Goal: Task Accomplishment & Management: Use online tool/utility

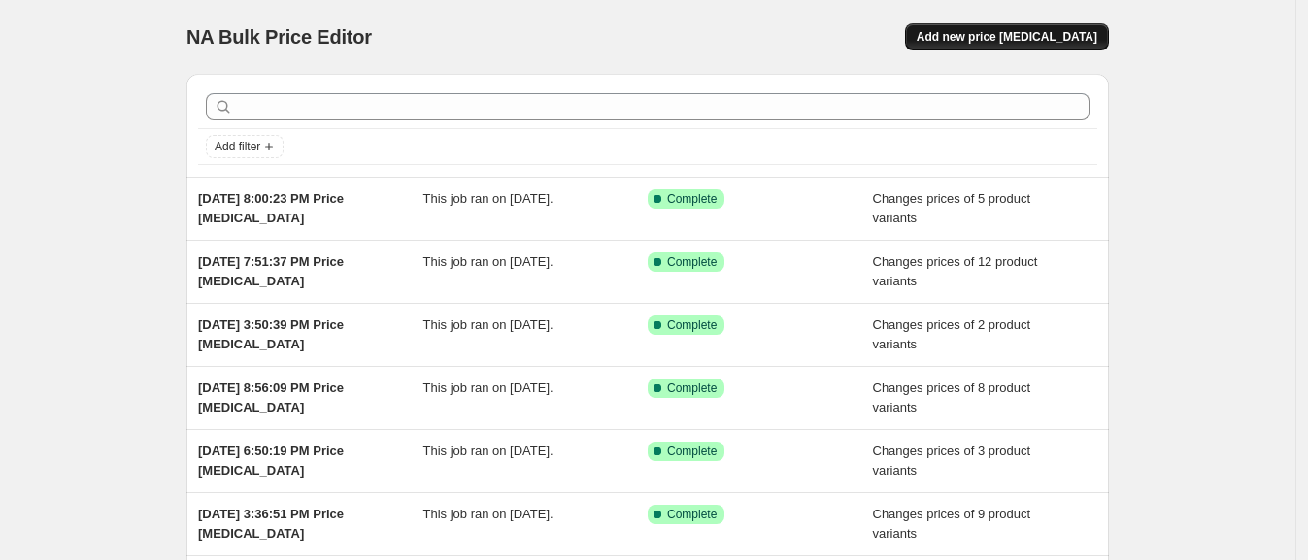
click at [1005, 39] on span "Add new price [MEDICAL_DATA]" at bounding box center [1007, 37] width 181 height 16
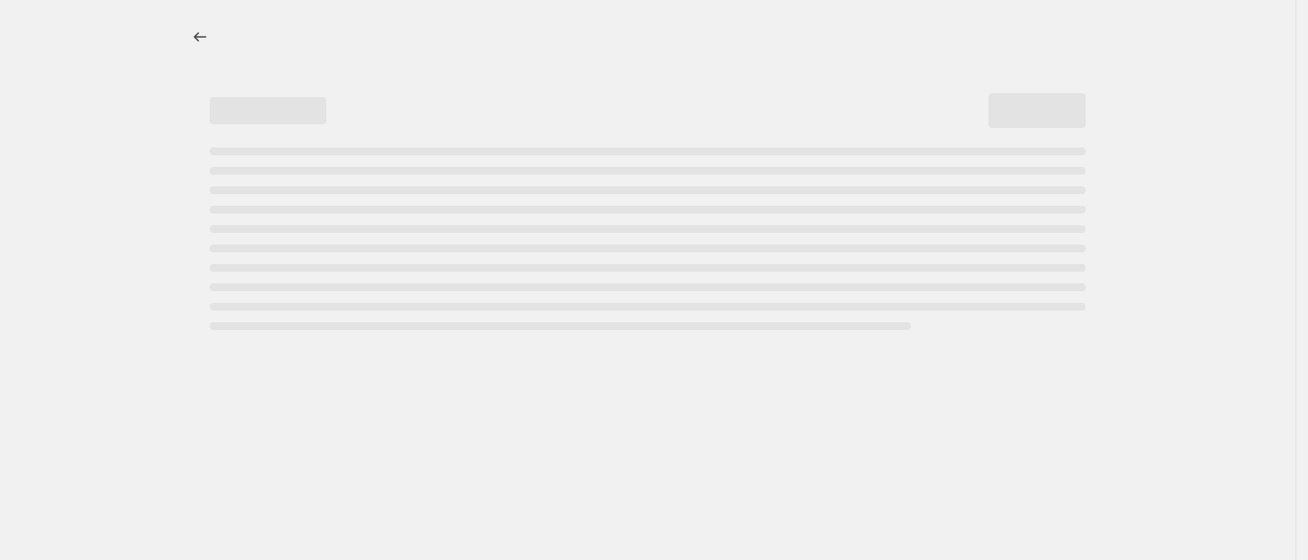
select select "percentage"
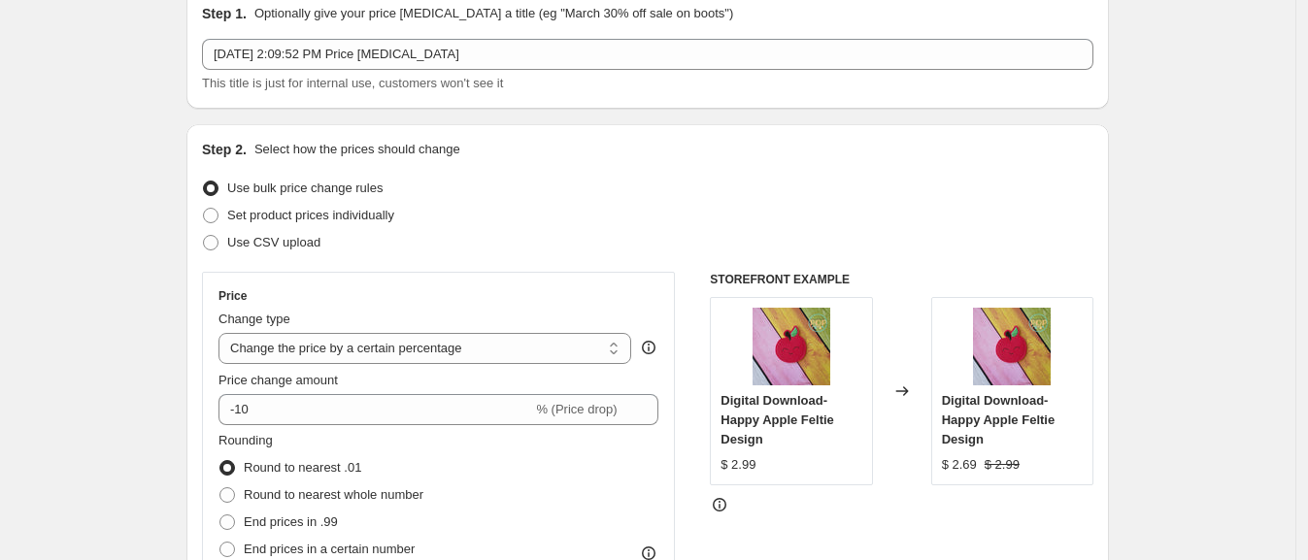
scroll to position [120, 0]
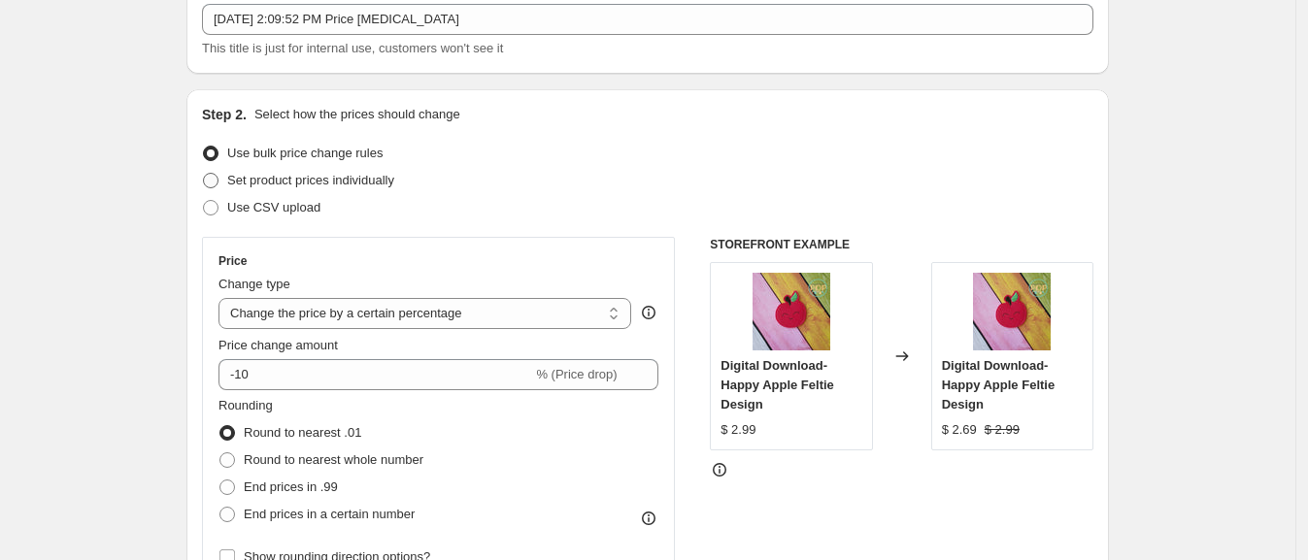
click at [277, 175] on span "Set product prices individually" at bounding box center [310, 180] width 167 height 15
click at [204, 174] on input "Set product prices individually" at bounding box center [203, 173] width 1 height 1
radio input "true"
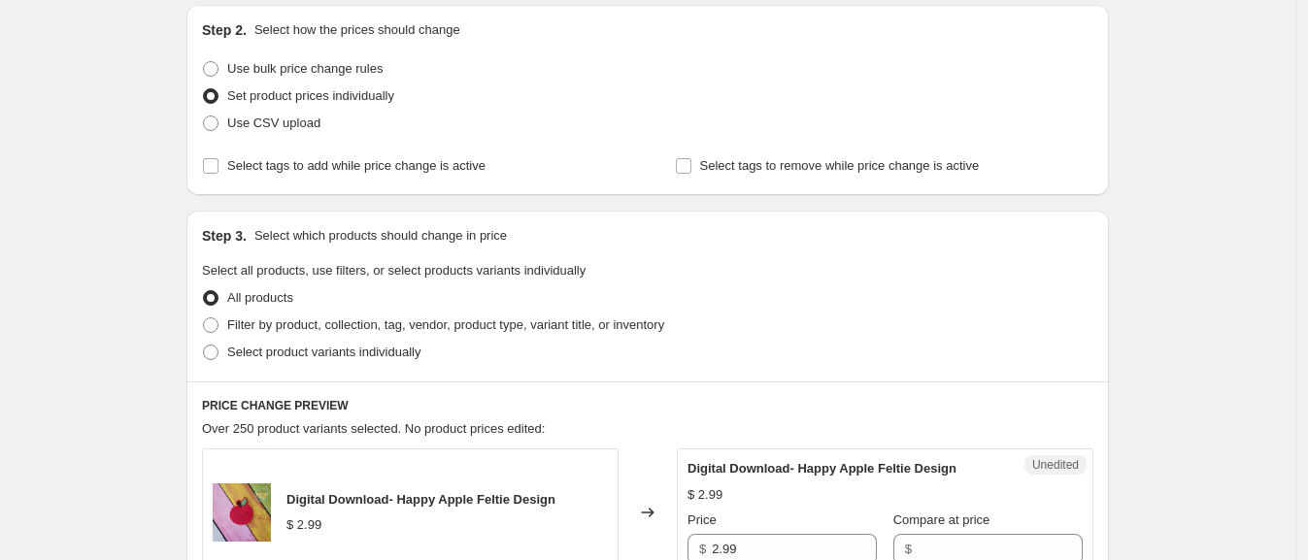
scroll to position [242, 0]
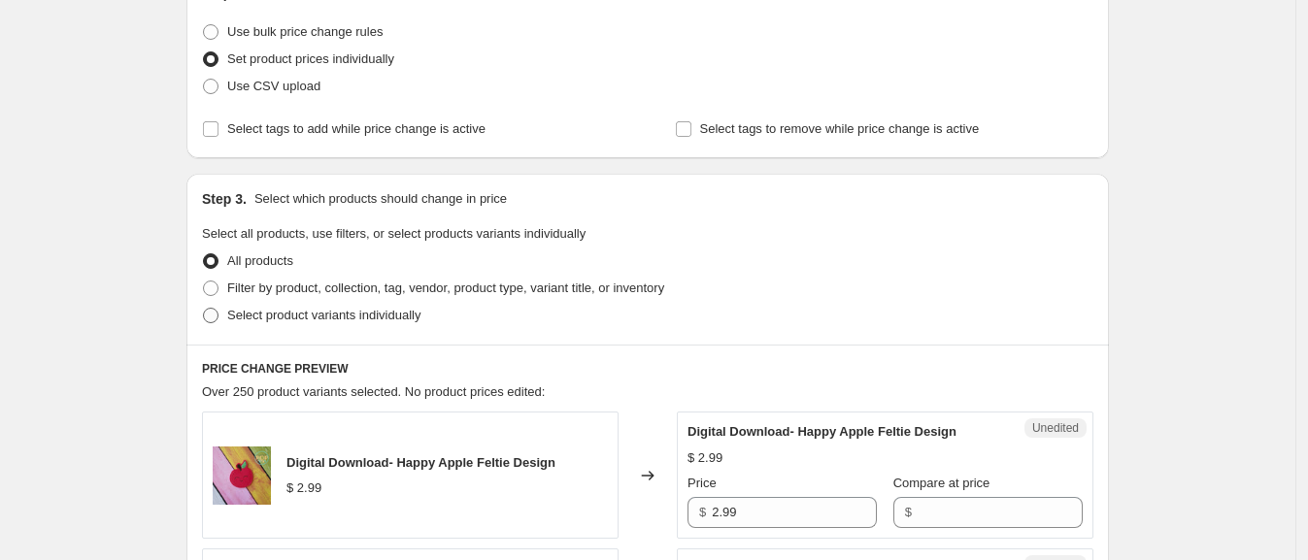
click at [268, 315] on span "Select product variants individually" at bounding box center [323, 315] width 193 height 15
click at [204, 309] on input "Select product variants individually" at bounding box center [203, 308] width 1 height 1
radio input "true"
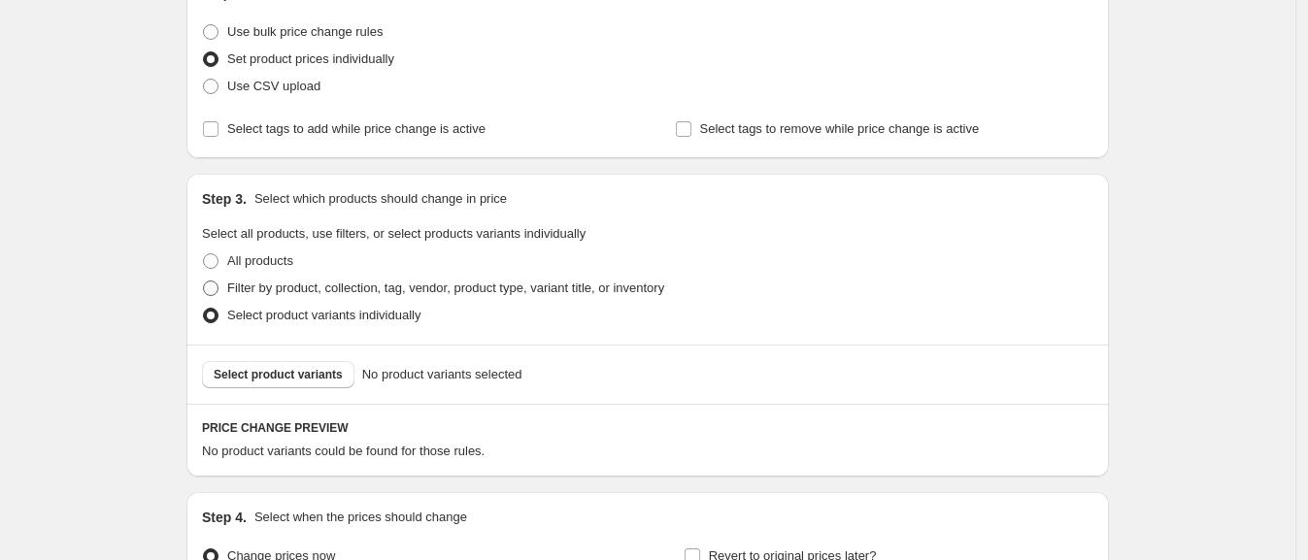
scroll to position [458, 0]
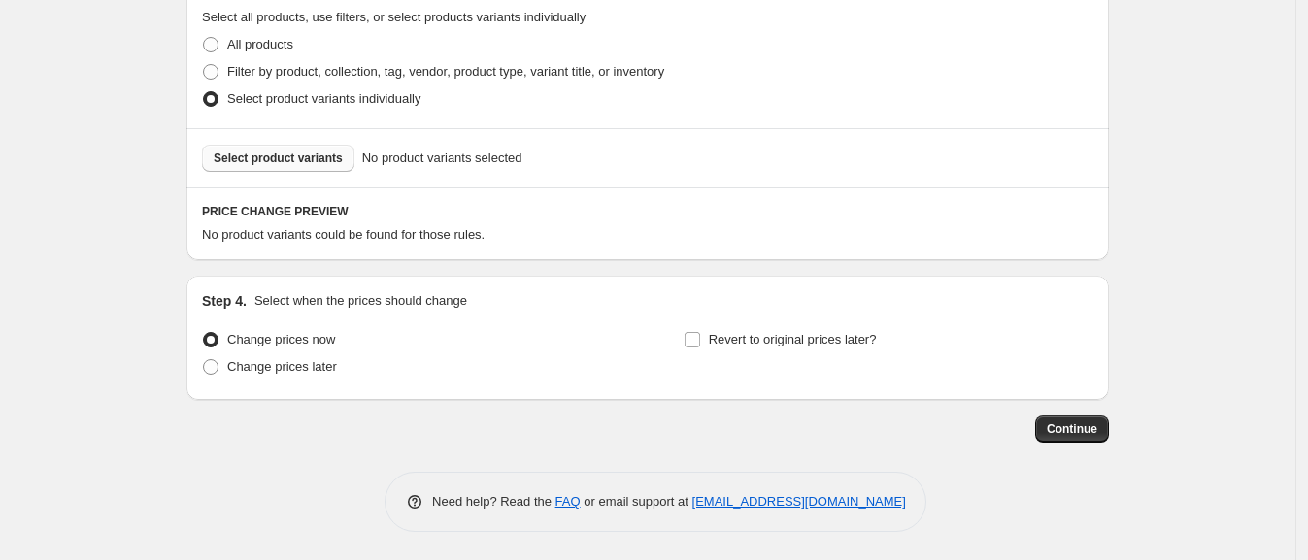
click at [281, 156] on span "Select product variants" at bounding box center [278, 159] width 129 height 16
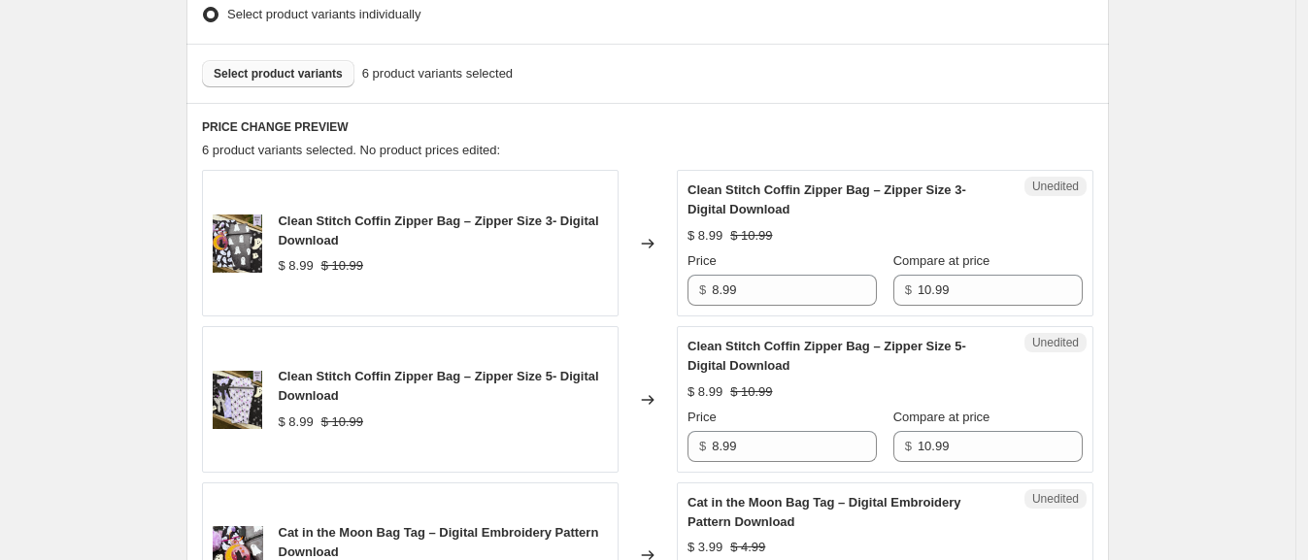
scroll to position [580, 0]
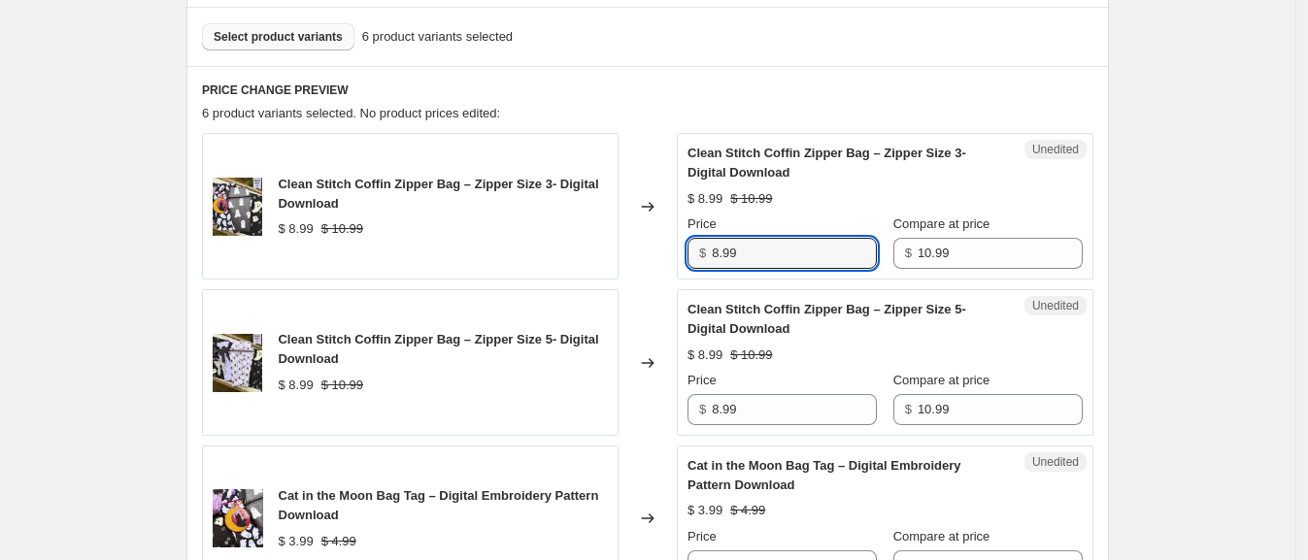
drag, startPoint x: 651, startPoint y: 248, endPoint x: 599, endPoint y: 239, distance: 52.2
click at [599, 240] on div "Clean Stitch Coffin Zipper Bag – Zipper Size 3- Digital Download $ 8.99 $ 10.99…" at bounding box center [648, 206] width 892 height 147
type input "10.99"
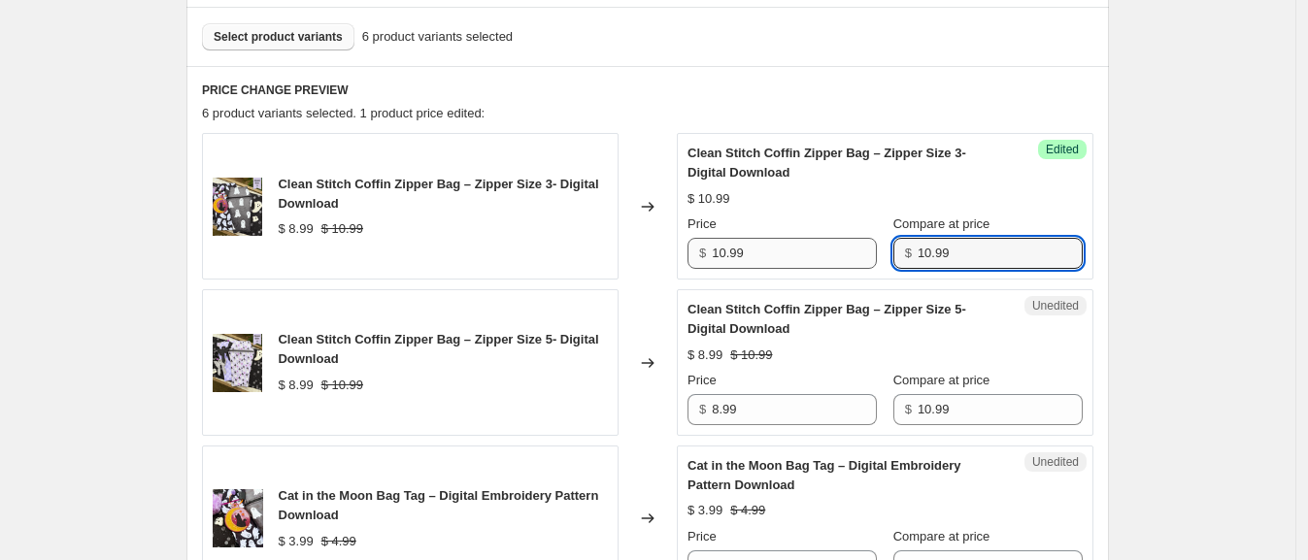
drag, startPoint x: 962, startPoint y: 243, endPoint x: 789, endPoint y: 240, distance: 172.9
click at [789, 240] on div "Price $ 10.99 Compare at price $ 10.99" at bounding box center [885, 242] width 395 height 54
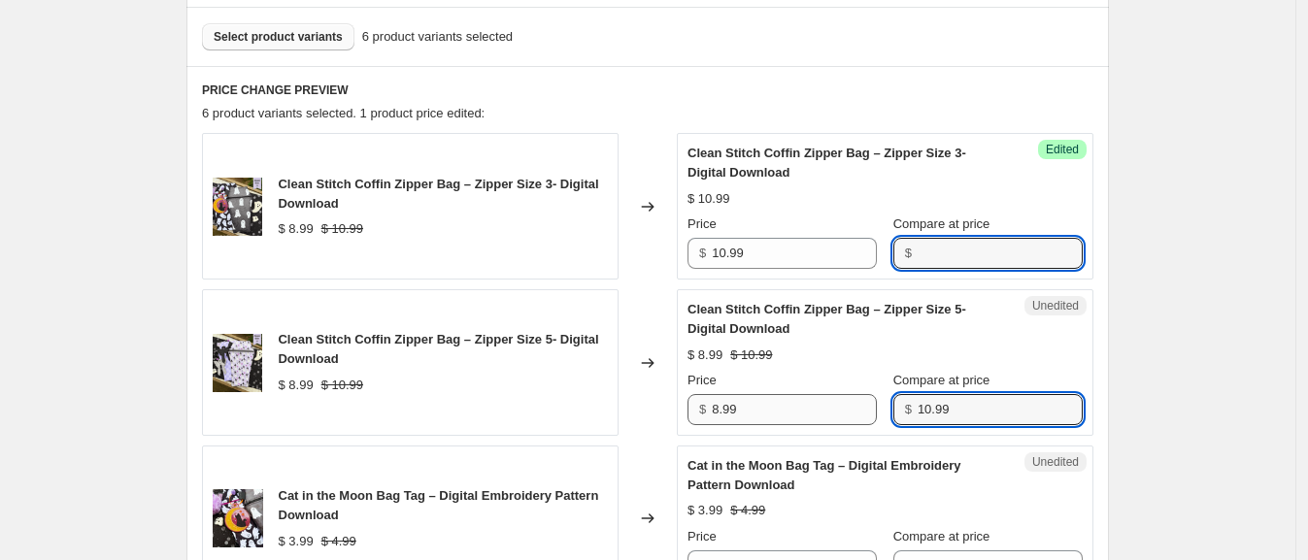
drag, startPoint x: 943, startPoint y: 413, endPoint x: 860, endPoint y: 413, distance: 83.5
click at [860, 413] on div "Price $ 8.99 Compare at price $ 10.99" at bounding box center [885, 398] width 395 height 54
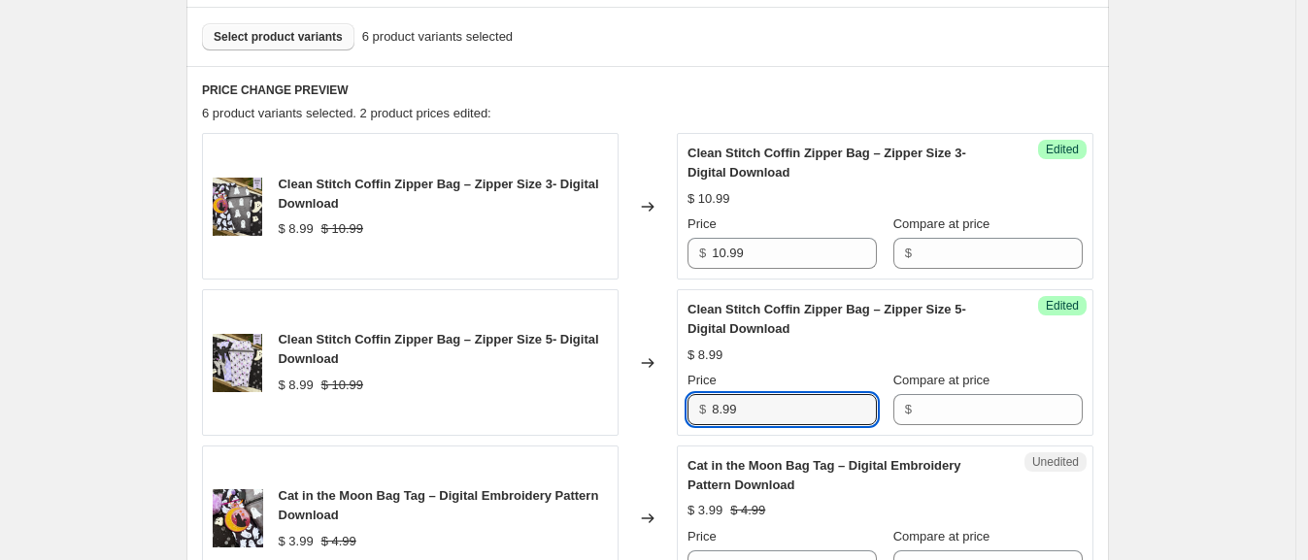
drag, startPoint x: 809, startPoint y: 409, endPoint x: 635, endPoint y: 397, distance: 174.3
click at [635, 397] on div "Clean Stitch Coffin Zipper Bag – Zipper Size 5- Digital Download $ 8.99 $ 10.99…" at bounding box center [648, 362] width 892 height 147
type input "10.99"
click at [659, 346] on div "Changed to" at bounding box center [648, 362] width 58 height 147
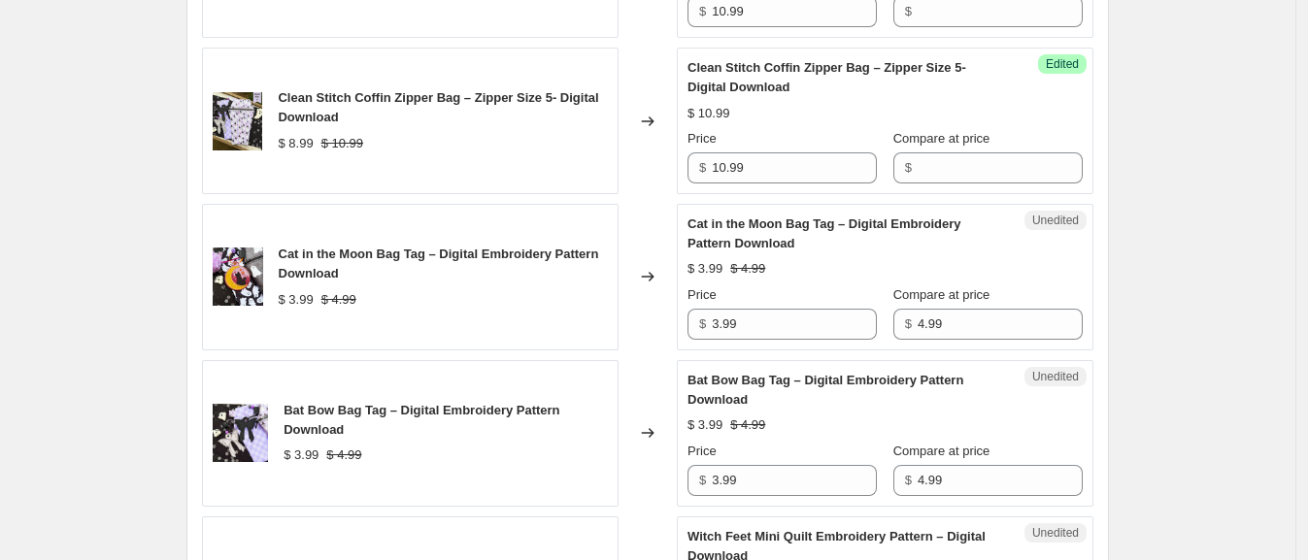
scroll to position [823, 0]
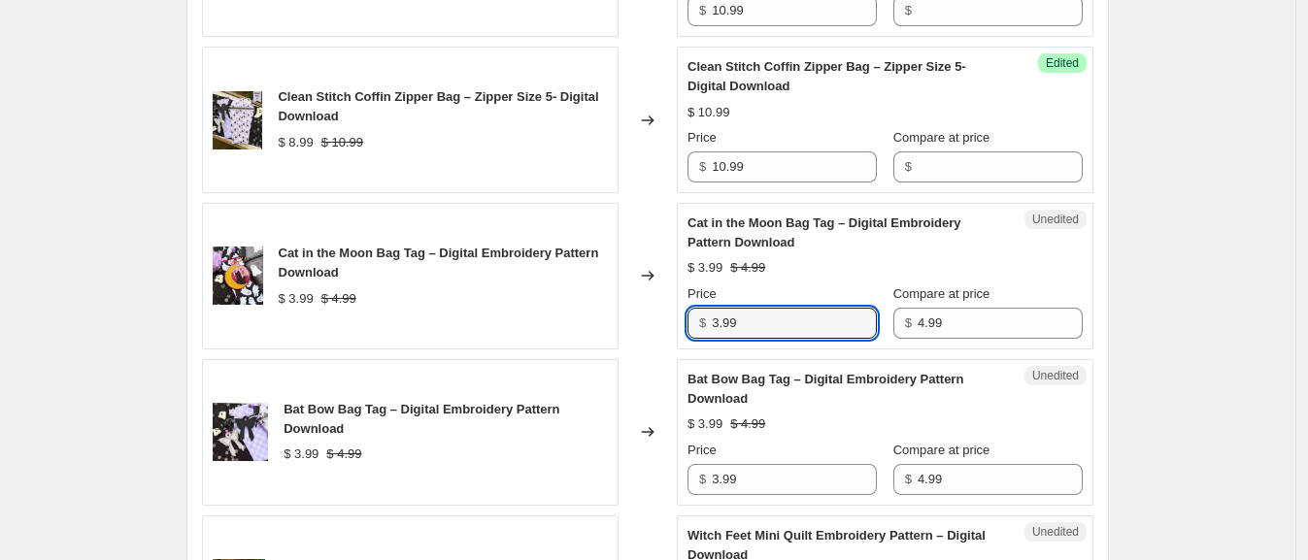
drag, startPoint x: 684, startPoint y: 322, endPoint x: 636, endPoint y: 321, distance: 47.6
click at [636, 321] on div "Cat in the Moon Bag Tag – Digital Embroidery Pattern Download $ 3.99 $ 4.99 Cha…" at bounding box center [648, 276] width 892 height 147
type input "4.99"
drag, startPoint x: 937, startPoint y: 326, endPoint x: 846, endPoint y: 326, distance: 91.3
click at [846, 326] on div "Price $ 4.99 Compare at price $ 4.99" at bounding box center [885, 312] width 395 height 54
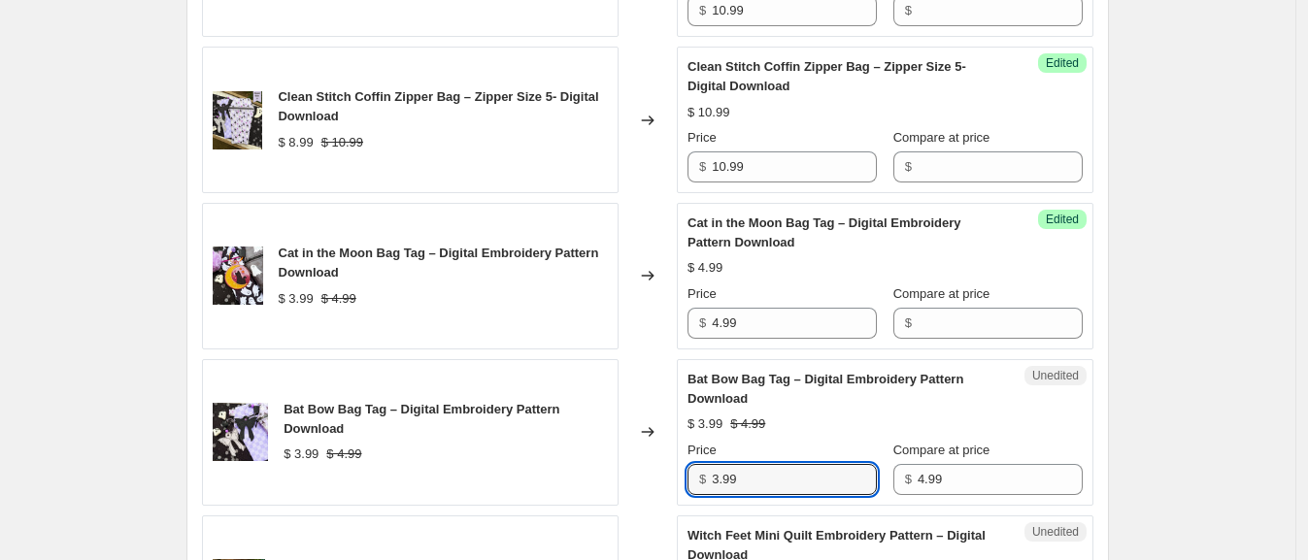
drag, startPoint x: 765, startPoint y: 476, endPoint x: 676, endPoint y: 472, distance: 89.4
click at [676, 472] on div "Bat Bow Bag Tag – Digital Embroidery Pattern Download $ 3.99 $ 4.99 Changed to …" at bounding box center [648, 432] width 892 height 147
type input "4.99"
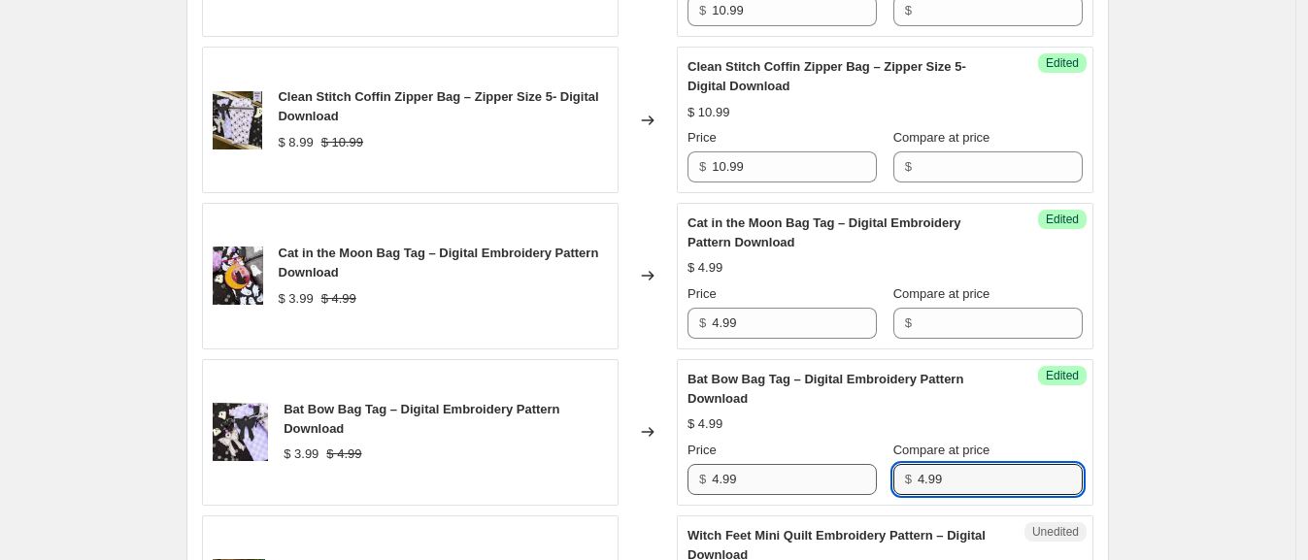
drag, startPoint x: 971, startPoint y: 483, endPoint x: 757, endPoint y: 476, distance: 214.8
click at [760, 476] on div "Price $ 4.99 Compare at price $ 4.99" at bounding box center [885, 468] width 395 height 54
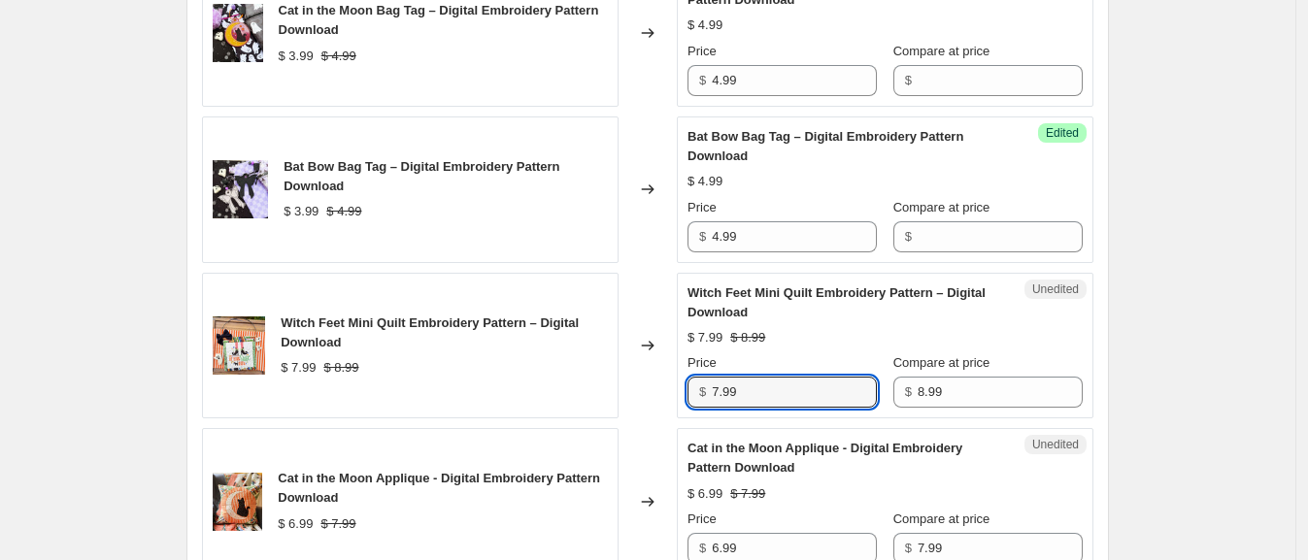
drag, startPoint x: 761, startPoint y: 392, endPoint x: 675, endPoint y: 386, distance: 85.7
click at [675, 386] on div "Witch Feet Mini Quilt Embroidery Pattern – Digital Download $ 7.99 $ 8.99 Chang…" at bounding box center [648, 346] width 892 height 147
type input "8.99"
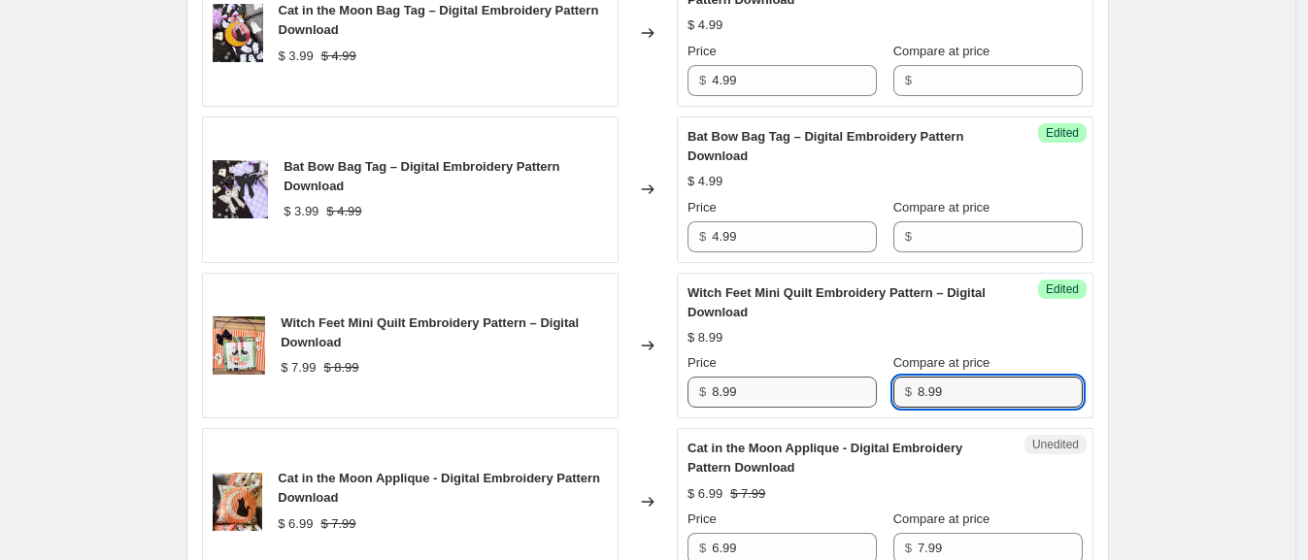
drag, startPoint x: 976, startPoint y: 392, endPoint x: 746, endPoint y: 382, distance: 230.4
click at [747, 382] on div "Price $ 8.99 Compare at price $ 8.99" at bounding box center [885, 381] width 395 height 54
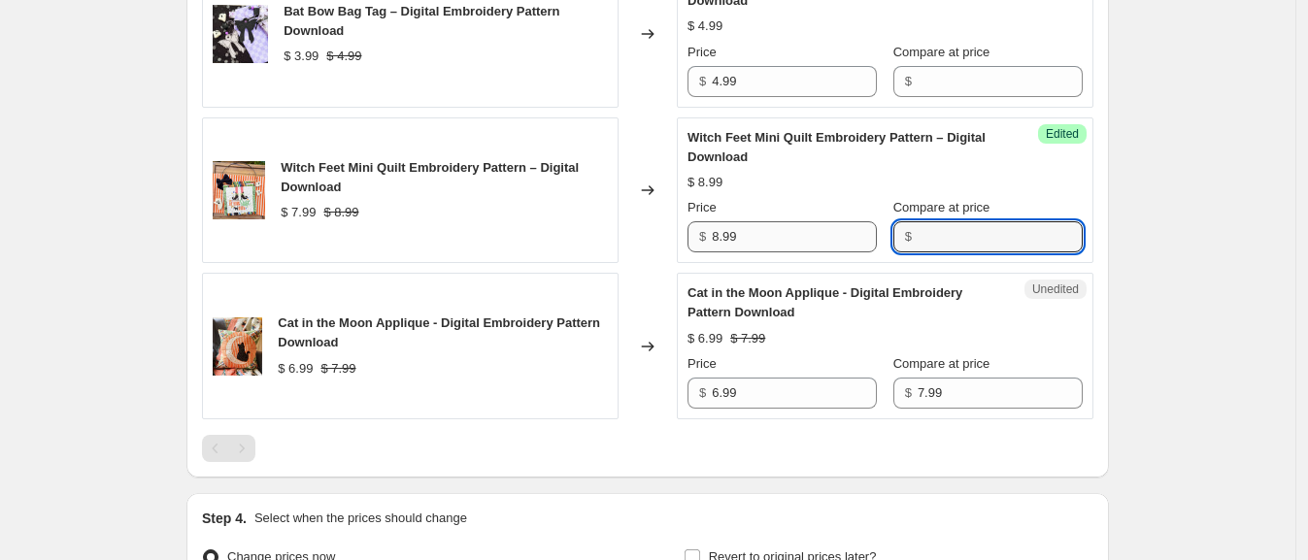
scroll to position [1308, 0]
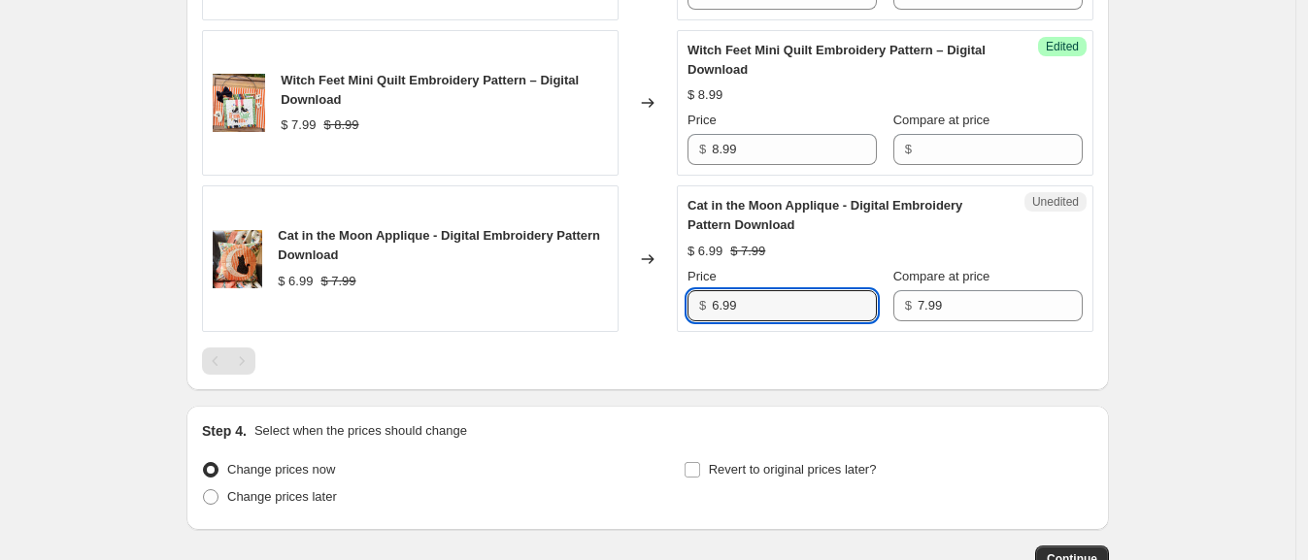
drag, startPoint x: 784, startPoint y: 298, endPoint x: 655, endPoint y: 296, distance: 129.2
click at [655, 296] on div "Cat in the Moon Applique - Digital Embroidery Pattern Download $ 6.99 $ 7.99 Ch…" at bounding box center [648, 259] width 892 height 147
type input "7.99"
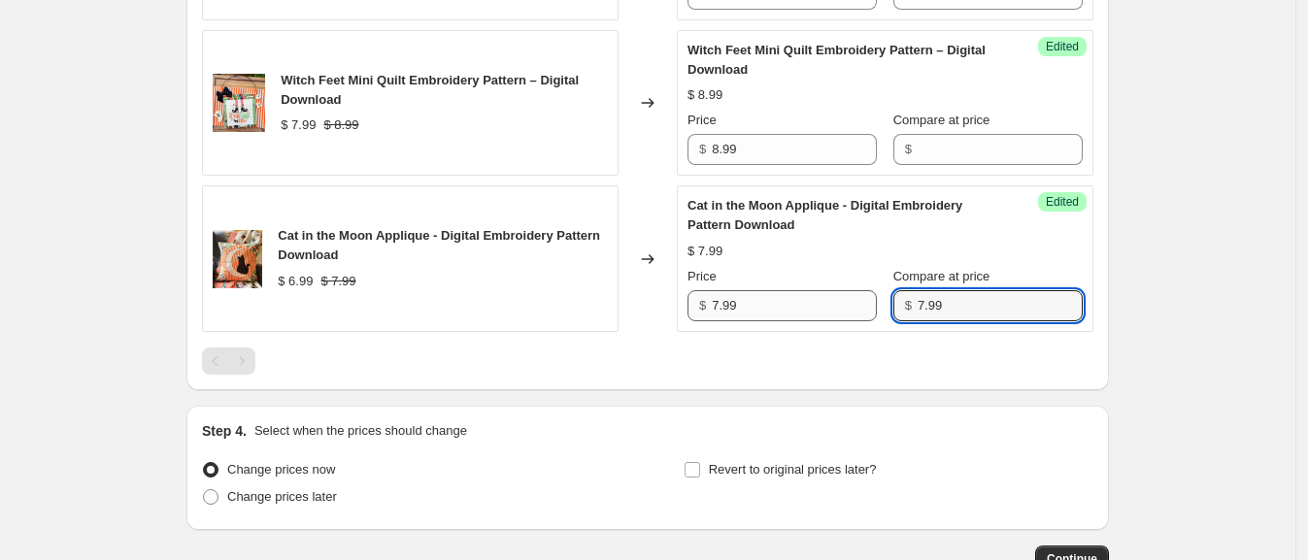
drag, startPoint x: 900, startPoint y: 297, endPoint x: 828, endPoint y: 297, distance: 72.8
click at [828, 297] on div "Price $ 7.99 Compare at price $ 7.99" at bounding box center [885, 294] width 395 height 54
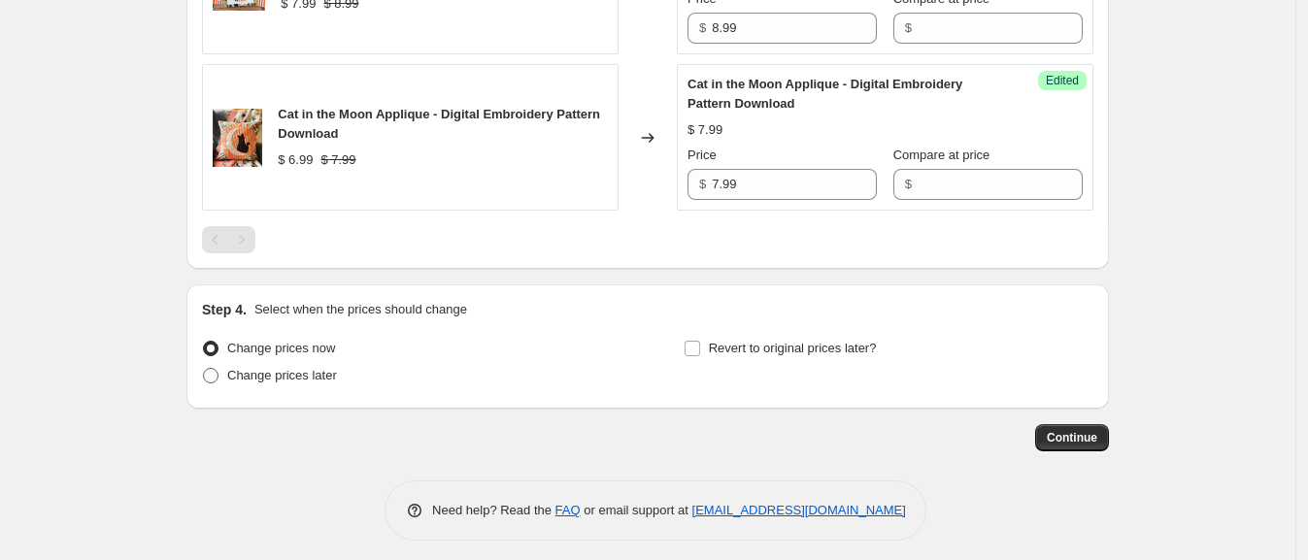
click at [251, 372] on span "Change prices later" at bounding box center [282, 375] width 110 height 15
click at [204, 369] on input "Change prices later" at bounding box center [203, 368] width 1 height 1
radio input "true"
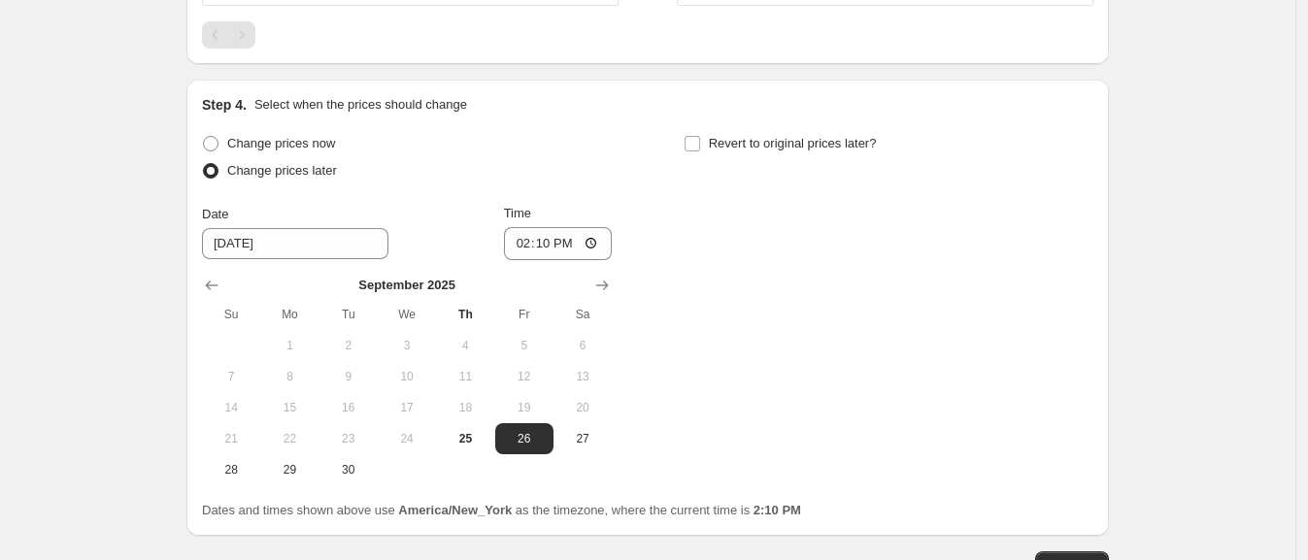
scroll to position [1673, 0]
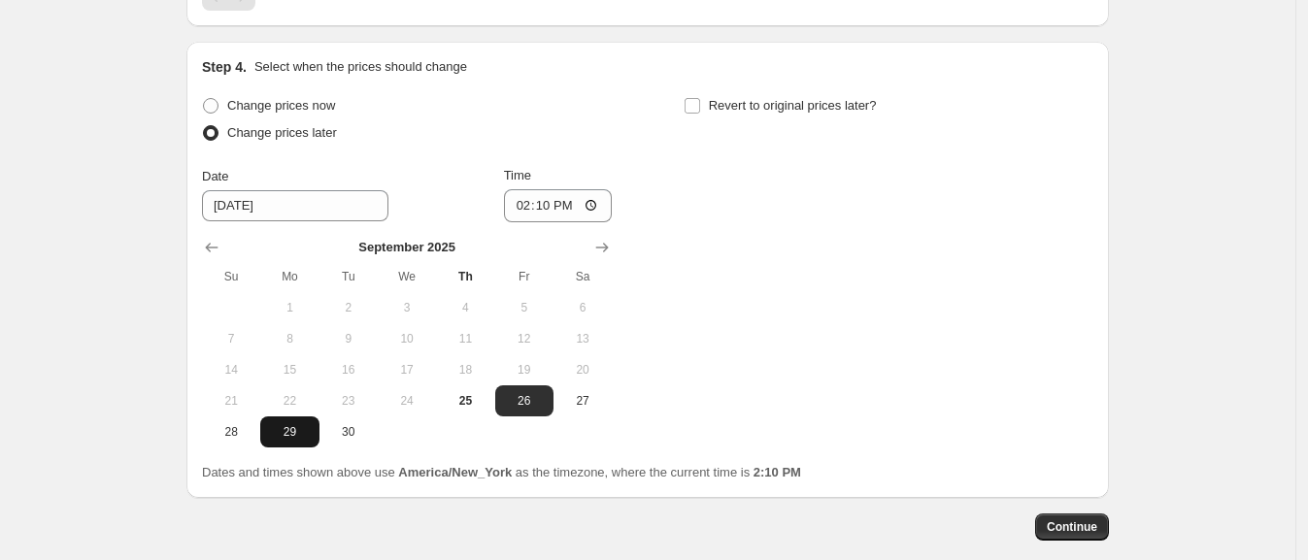
click at [282, 432] on span "29" at bounding box center [289, 432] width 43 height 16
type input "9/29/2025"
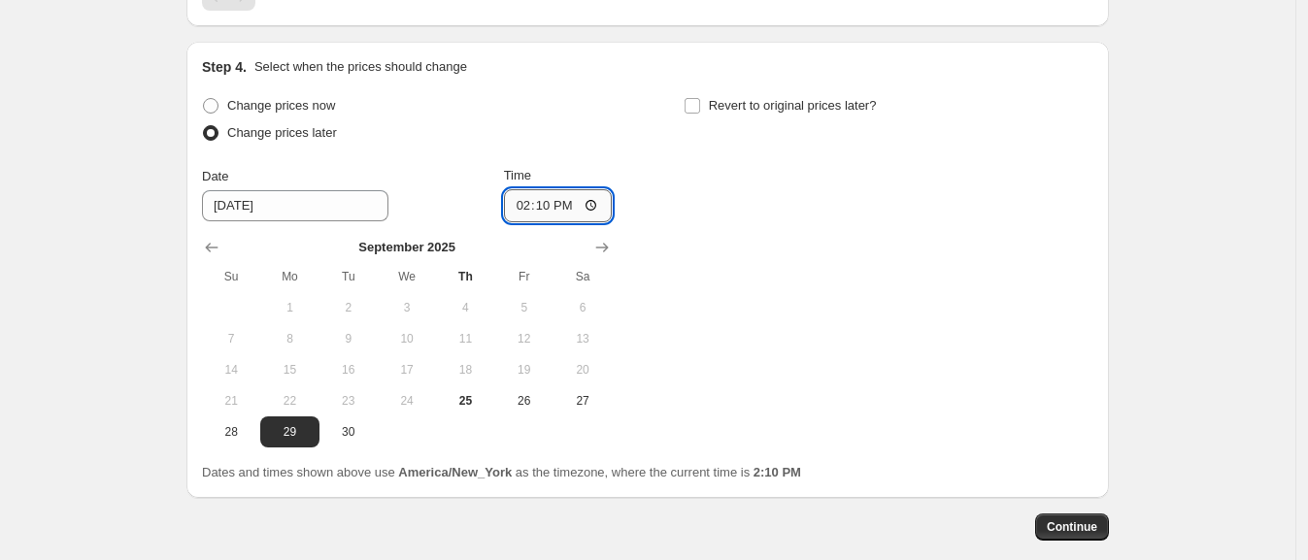
click at [521, 204] on input "14:10" at bounding box center [558, 205] width 109 height 33
click at [529, 199] on input "00:02" at bounding box center [558, 205] width 109 height 33
click at [545, 201] on input "00:02" at bounding box center [558, 205] width 109 height 33
type input "00:01"
click at [771, 223] on div "Change prices now Change prices later Date 9/29/2025 Time 00:01 September 2025 …" at bounding box center [648, 269] width 892 height 355
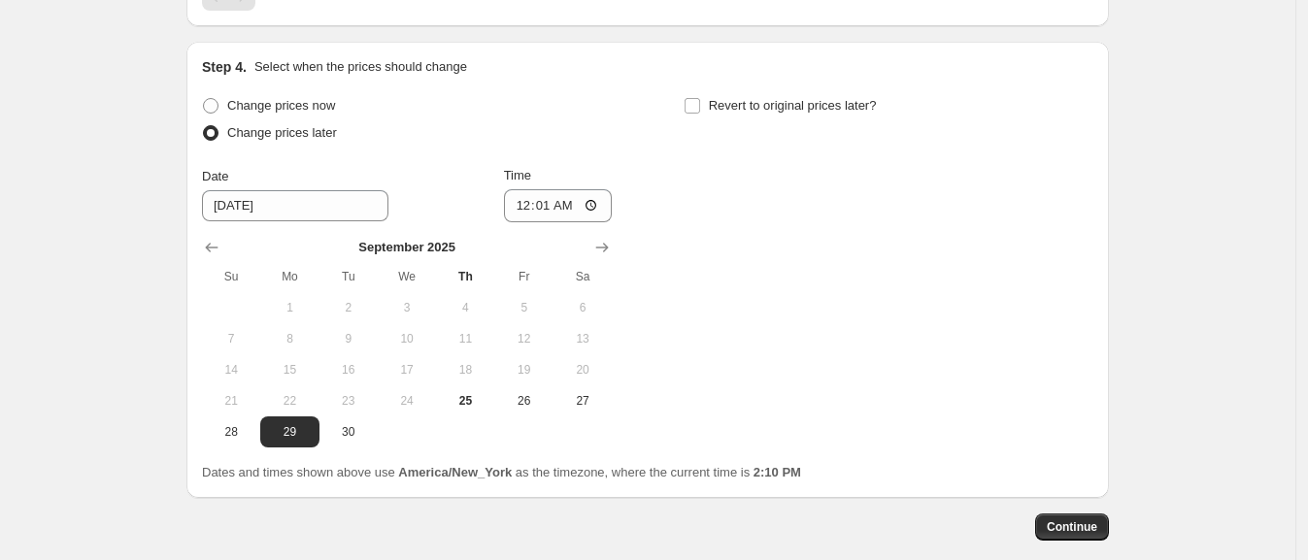
scroll to position [1769, 0]
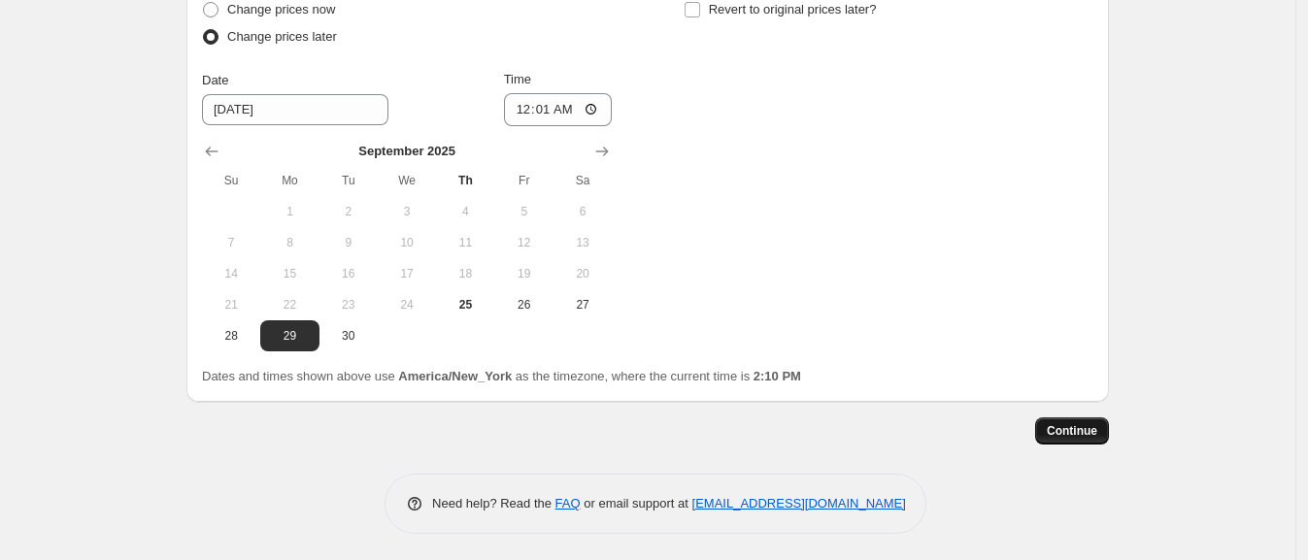
click at [1086, 423] on span "Continue" at bounding box center [1072, 431] width 51 height 16
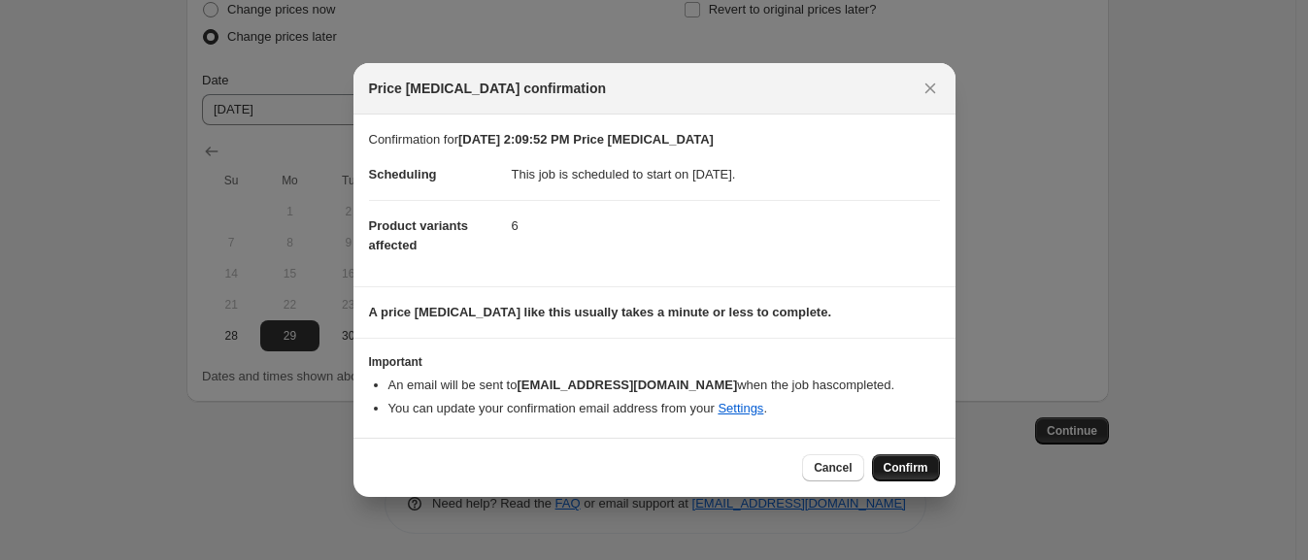
click at [932, 463] on button "Confirm" at bounding box center [906, 468] width 68 height 27
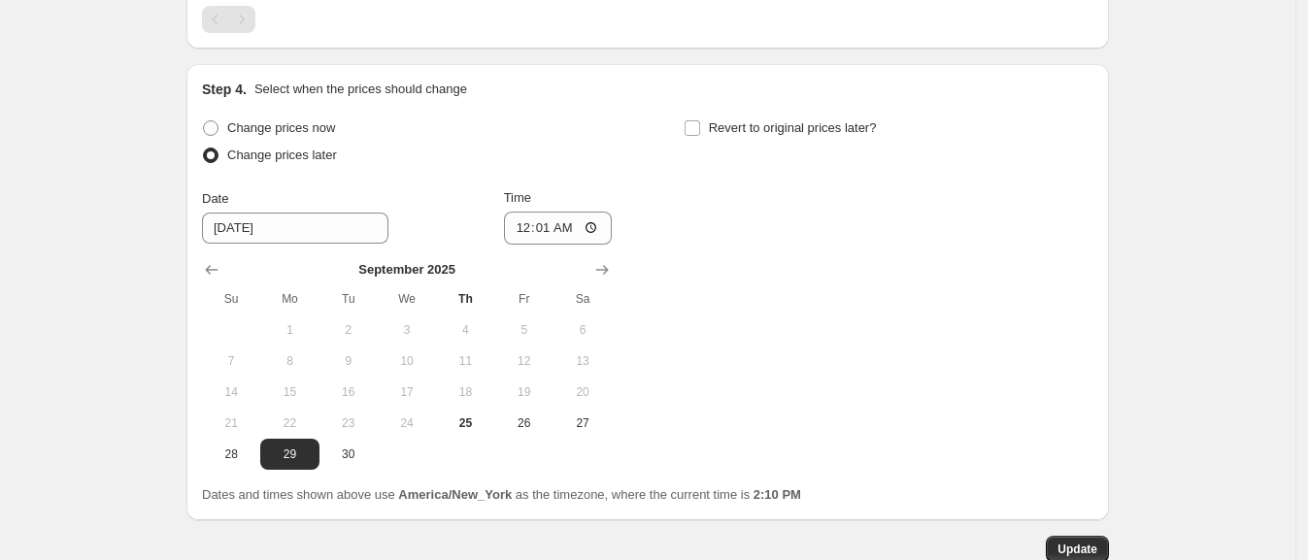
scroll to position [1526, 0]
